Goal: Transaction & Acquisition: Purchase product/service

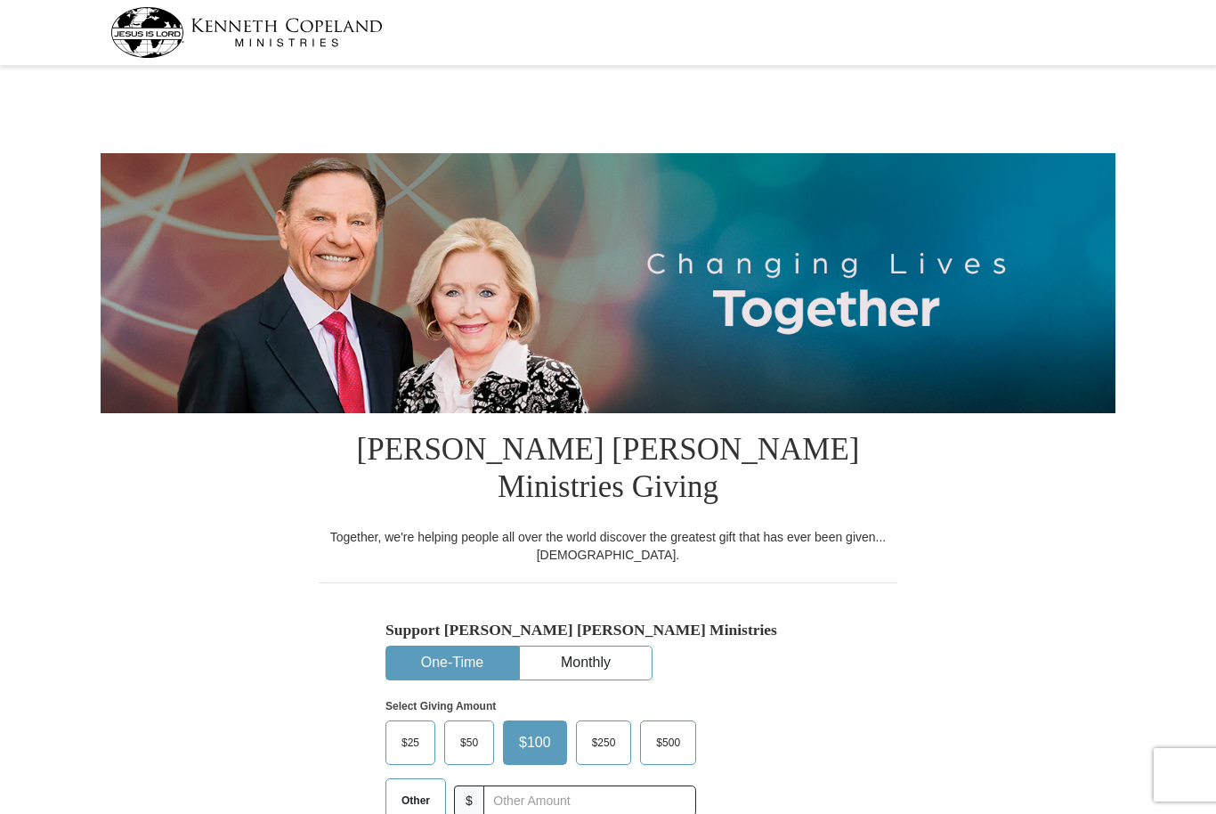
select select "AZ"
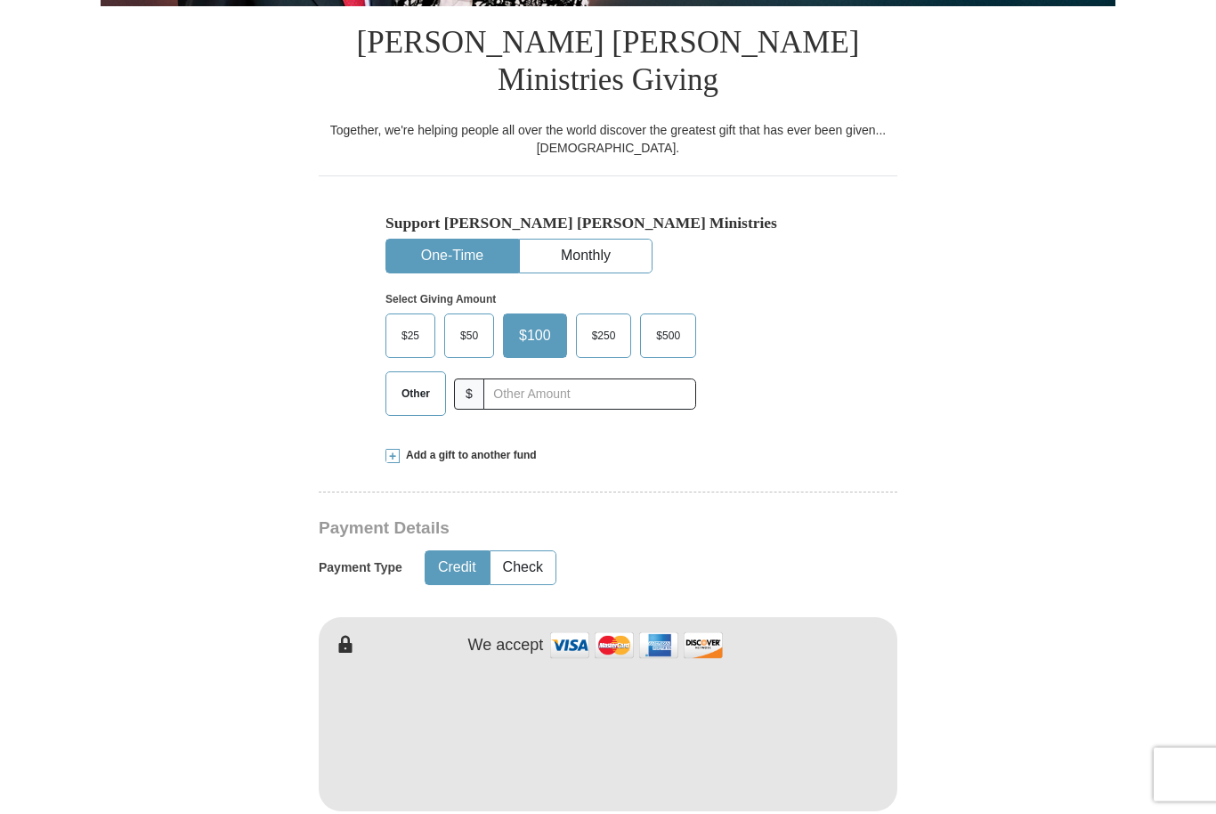
scroll to position [401, 0]
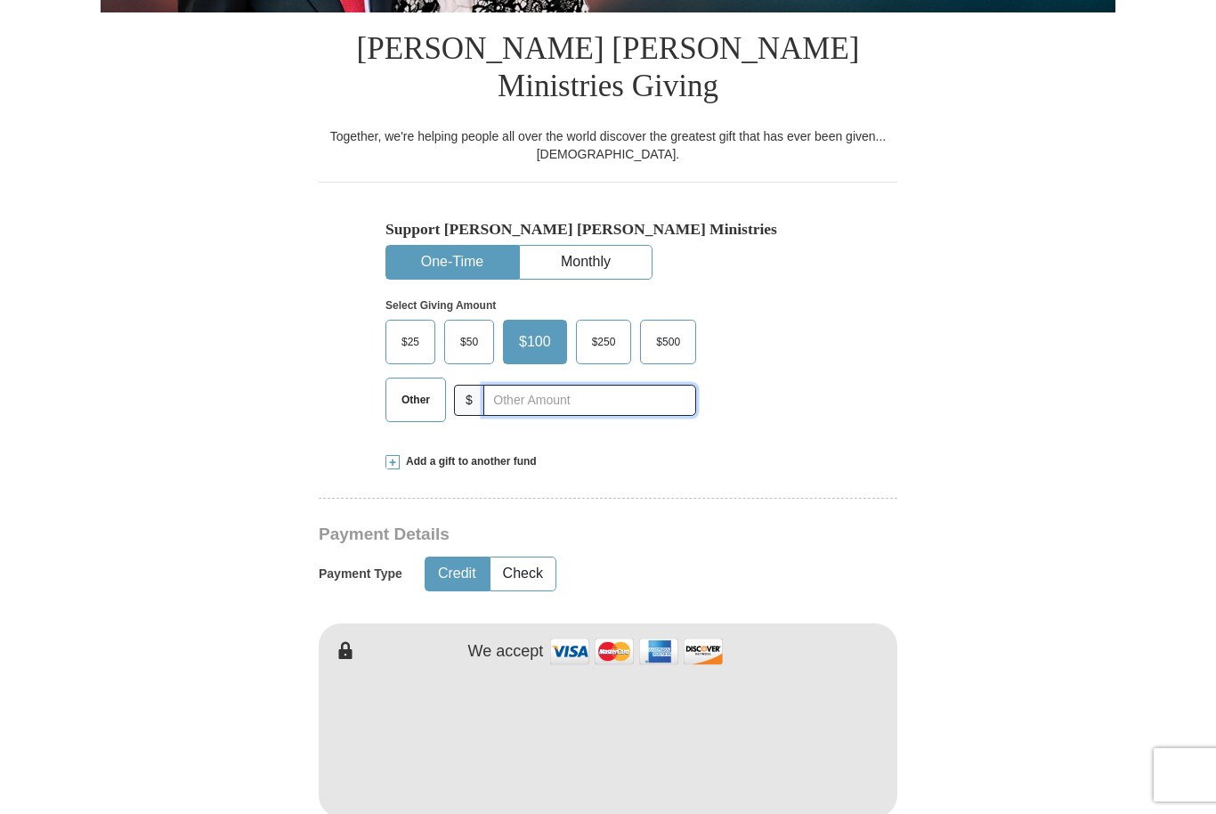
click at [557, 385] on input "text" at bounding box center [589, 400] width 213 height 31
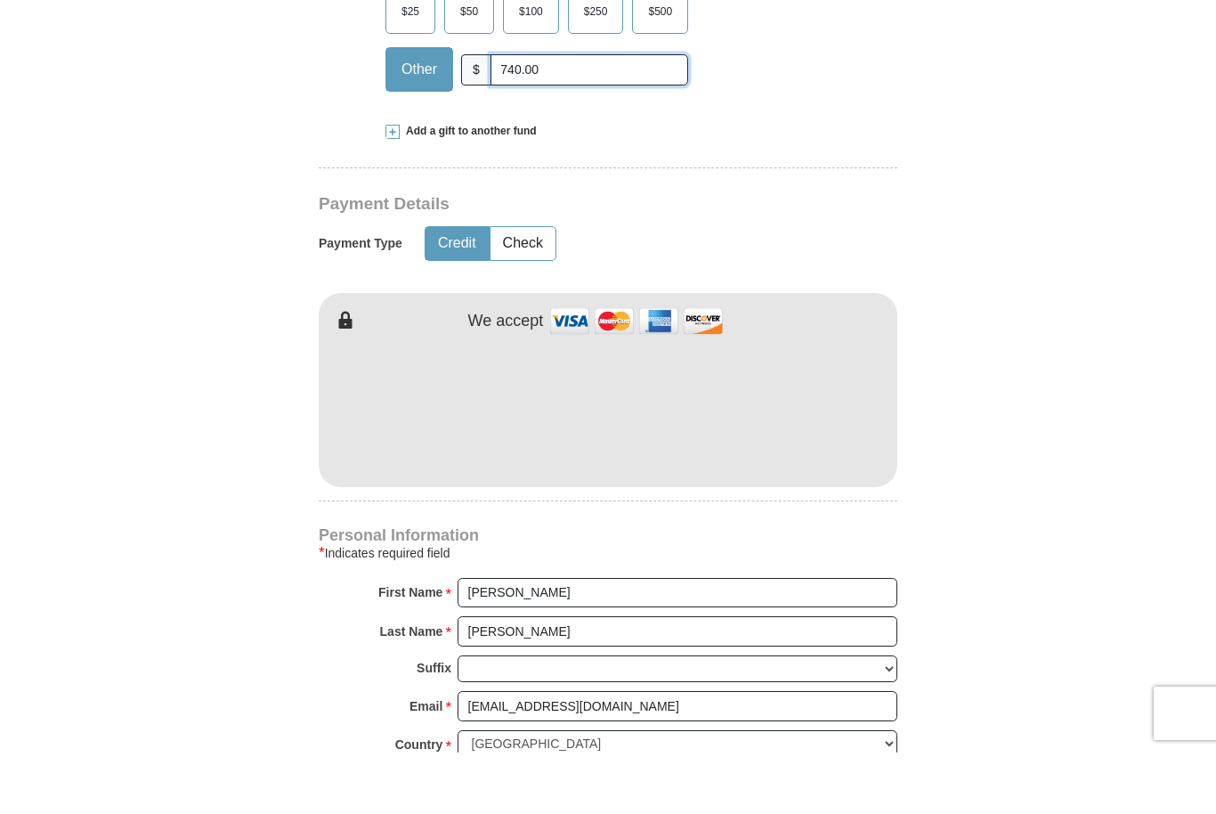
scroll to position [674, 0]
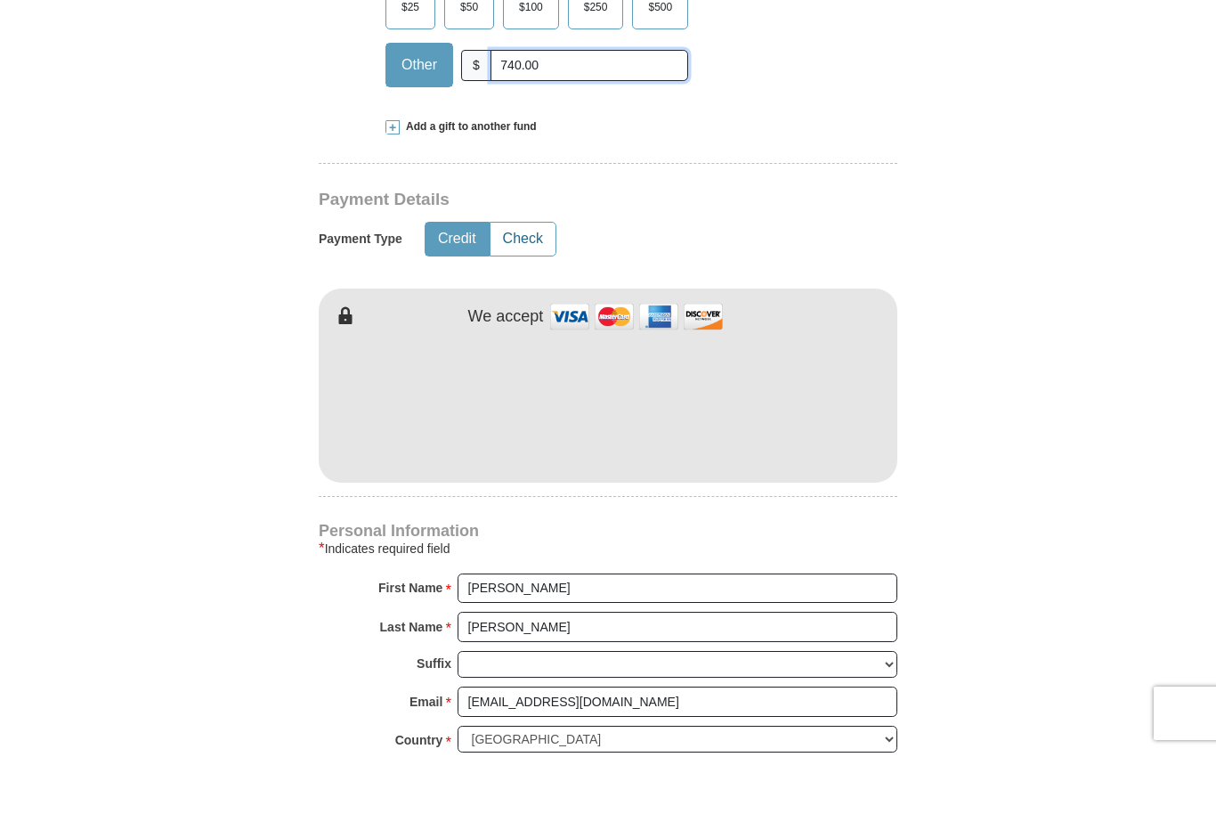
type input "740.00"
click at [535, 284] on button "Check" at bounding box center [522, 300] width 65 height 33
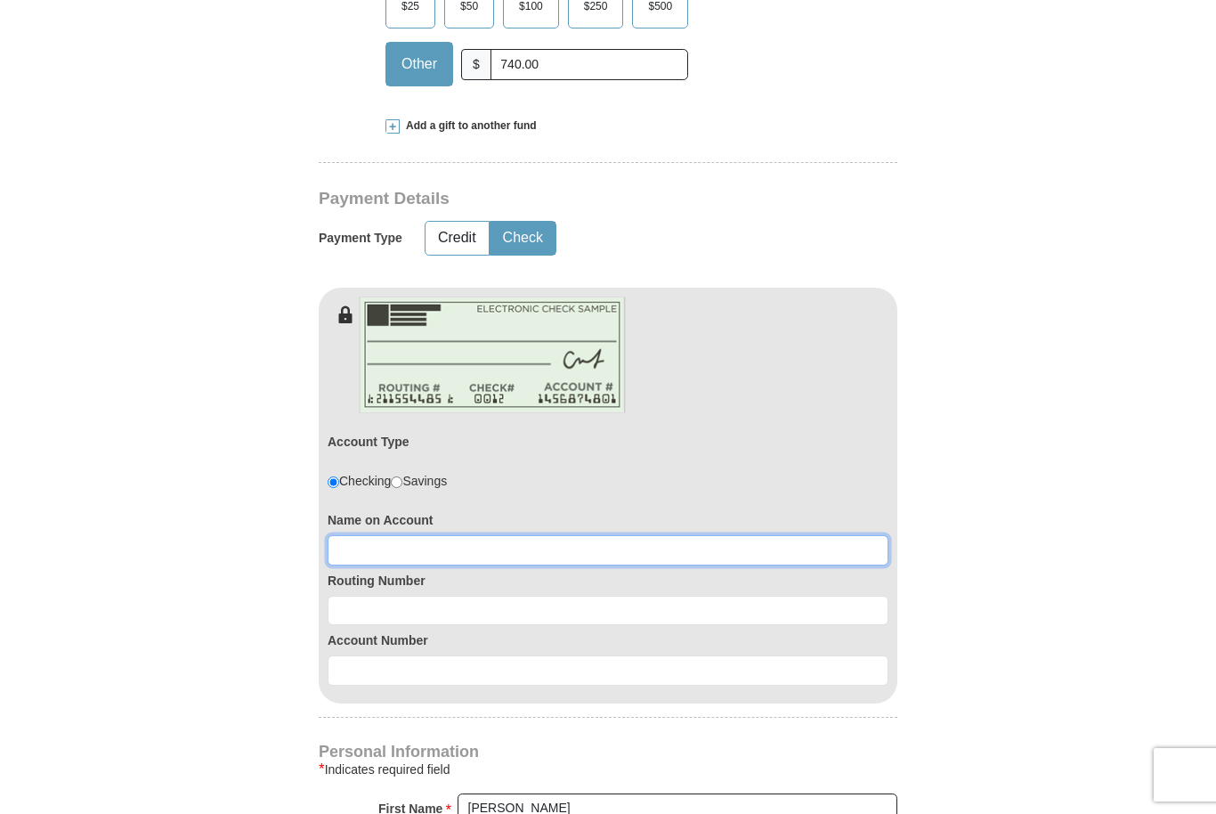
click at [453, 535] on input at bounding box center [608, 550] width 561 height 30
type input "[PERSON_NAME]"
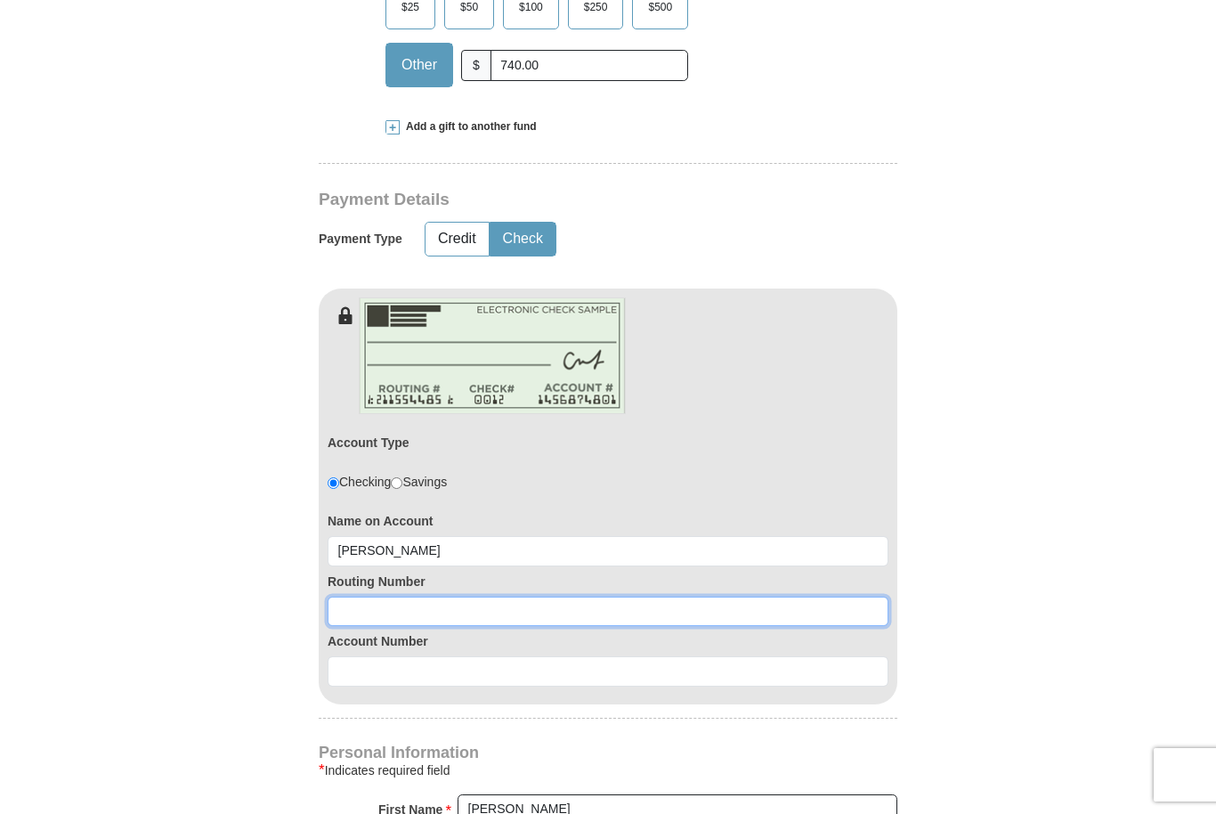
click at [425, 596] on input at bounding box center [608, 611] width 561 height 30
type input "122105278"
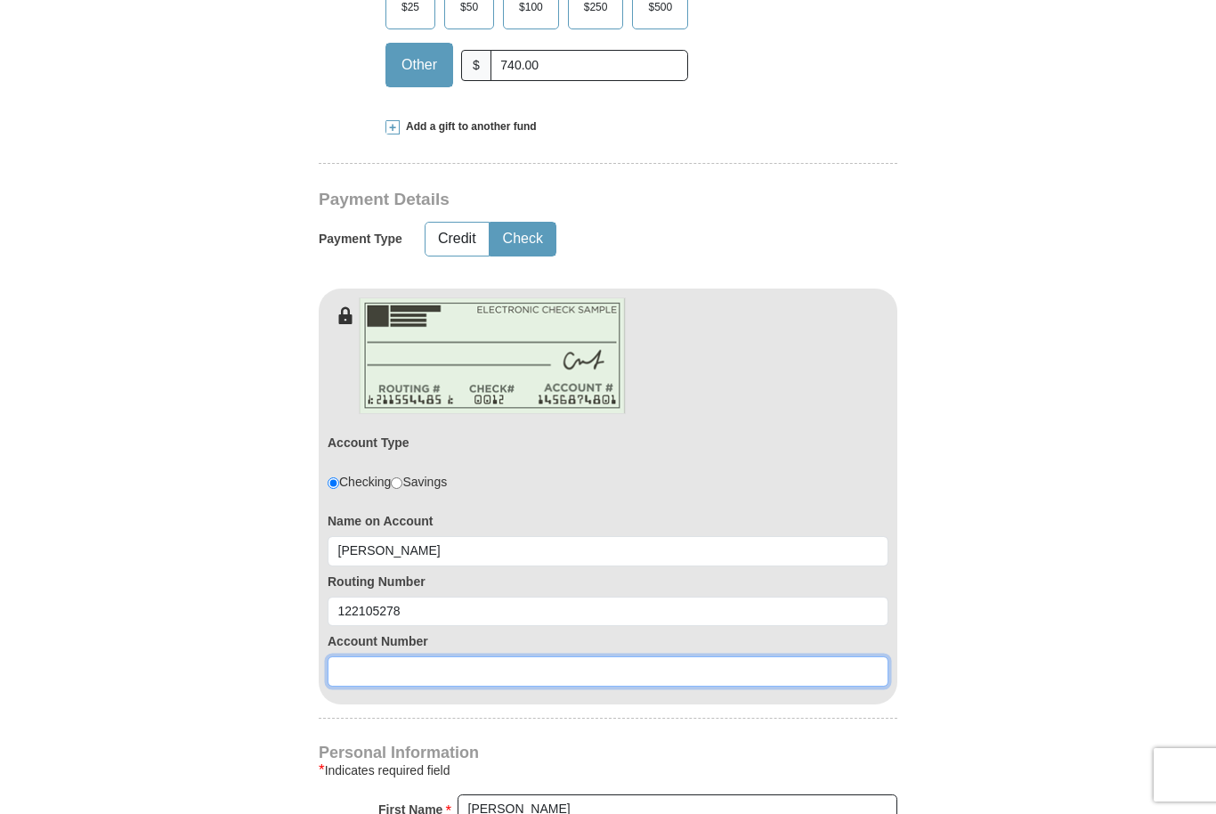
click at [411, 656] on input at bounding box center [608, 671] width 561 height 30
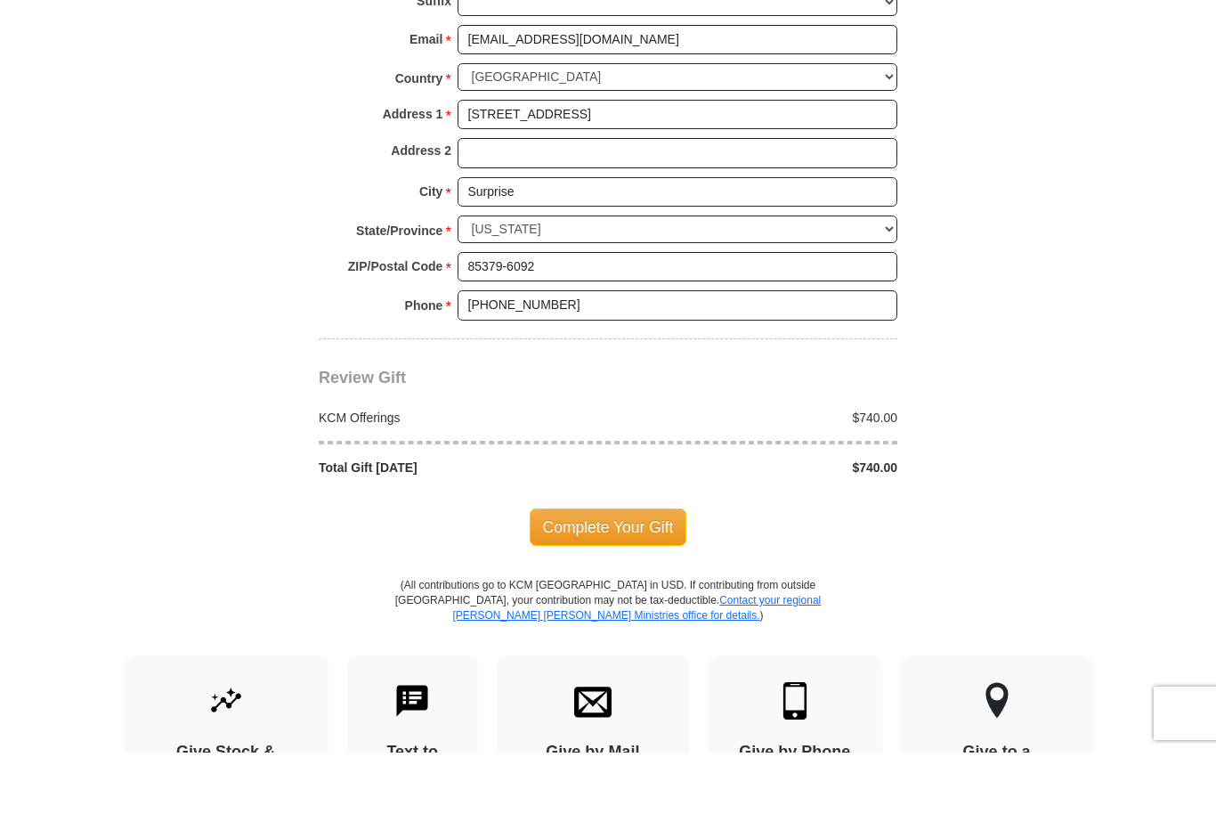
scroll to position [1558, 0]
type input "0719926321"
click at [668, 569] on span "Complete Your Gift" at bounding box center [609, 587] width 158 height 37
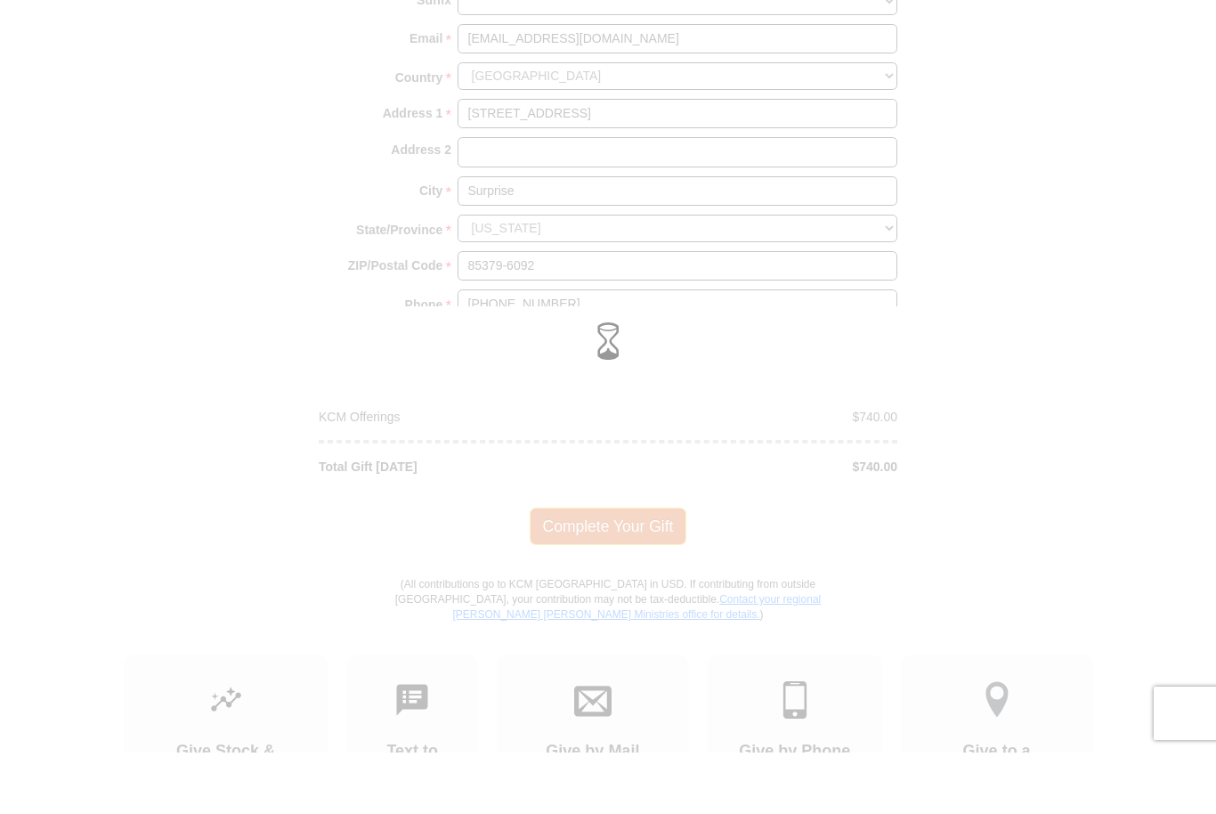
scroll to position [1620, 0]
